Goal: Check status: Check status

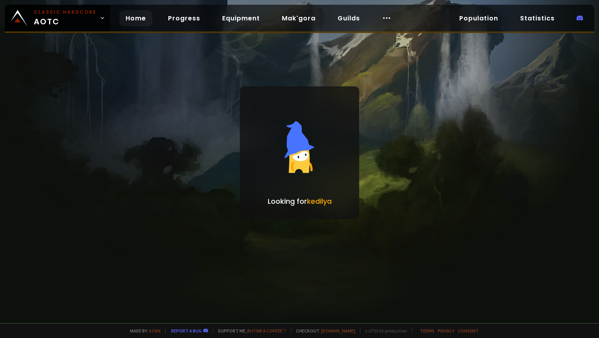
click at [134, 16] on link "Home" at bounding box center [135, 18] width 33 height 16
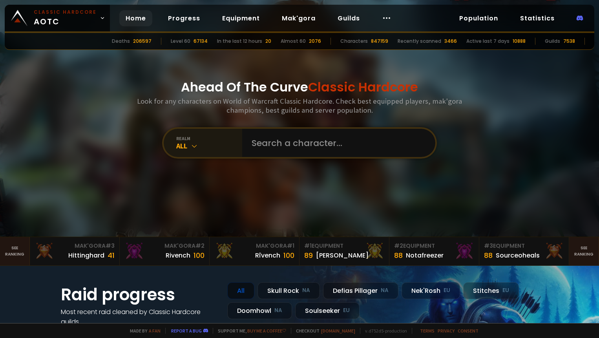
click at [182, 140] on div "realm" at bounding box center [209, 138] width 66 height 6
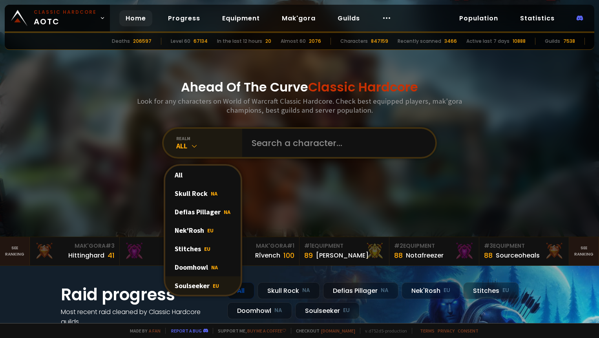
click at [192, 283] on div "Soulseeker EU" at bounding box center [202, 285] width 75 height 18
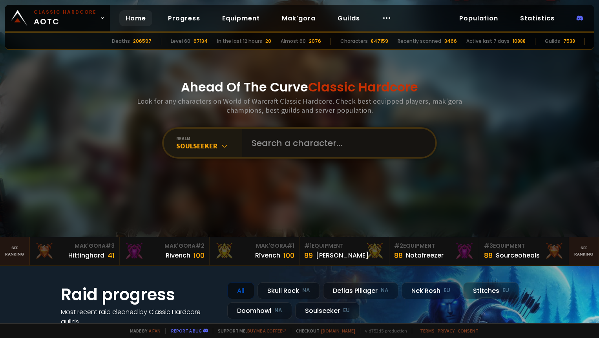
click at [275, 142] on input "text" at bounding box center [336, 143] width 179 height 28
type input "greensack"
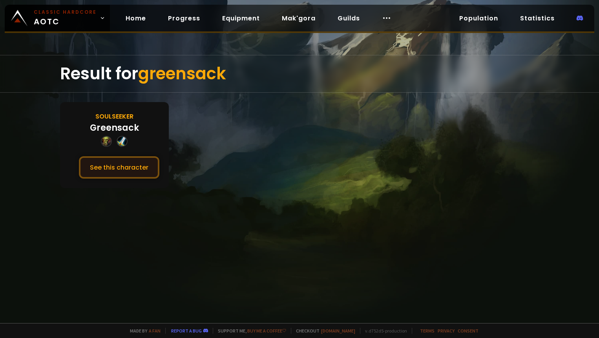
click at [106, 170] on button "See this character" at bounding box center [119, 167] width 80 height 22
